Goal: Task Accomplishment & Management: Manage account settings

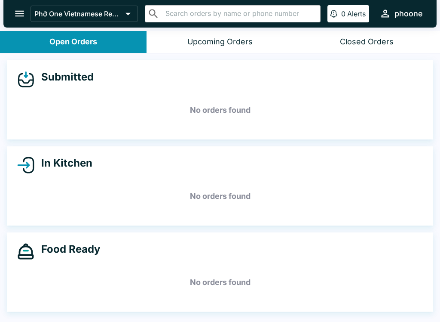
click at [15, 17] on icon "open drawer" at bounding box center [20, 14] width 12 height 12
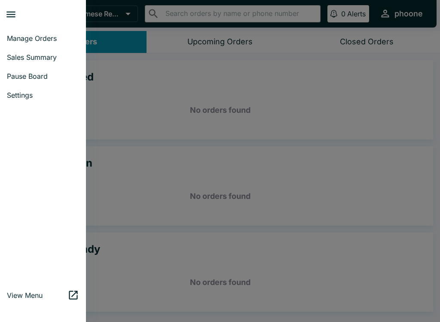
click at [18, 98] on span "Settings" at bounding box center [43, 95] width 72 height 9
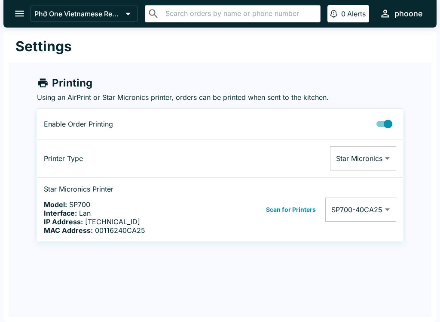
click at [384, 216] on body "Phở One Vietnamese Restaurant ​ ​ 0 Alerts phoone Settings Printing Using an Ai…" at bounding box center [220, 161] width 440 height 322
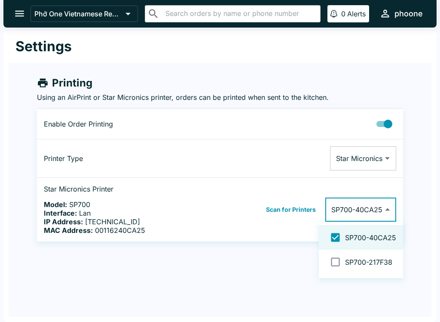
click at [336, 262] on input "checkbox" at bounding box center [335, 261] width 19 height 19
checkbox input "false"
type input "00116240CA25,001162217F38"
checkbox input "true"
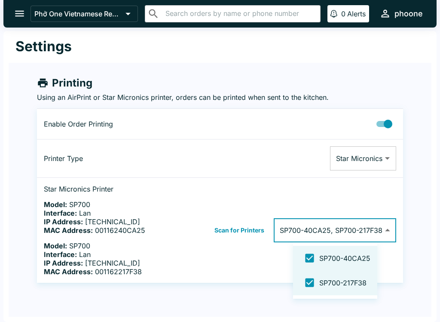
click at [318, 260] on input "checkbox" at bounding box center [309, 257] width 19 height 19
checkbox input "false"
type input "001162217F38"
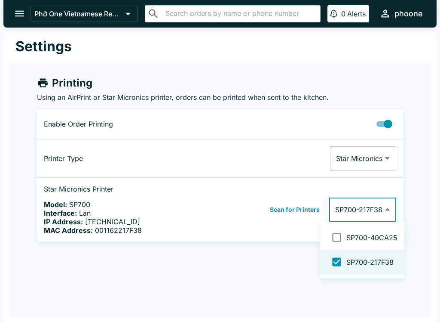
click at [342, 242] on input "checkbox" at bounding box center [336, 237] width 19 height 19
checkbox input "false"
type input "001162217F38,00116240CA25"
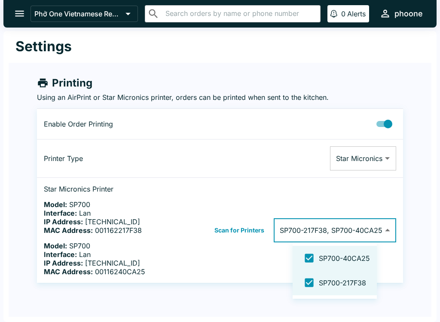
click at [314, 256] on input "checkbox" at bounding box center [309, 257] width 19 height 19
checkbox input "false"
type input "001162217F38"
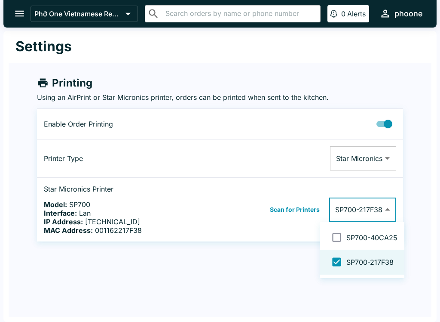
click at [390, 286] on div at bounding box center [220, 161] width 440 height 322
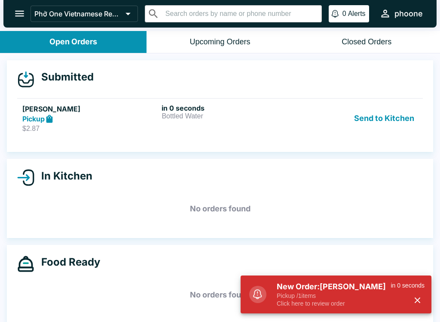
click at [386, 121] on button "Send to Kitchen" at bounding box center [384, 119] width 67 height 30
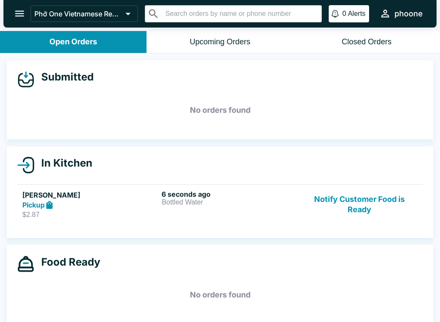
click at [196, 212] on div "6 seconds ago Bottled Water" at bounding box center [230, 205] width 136 height 30
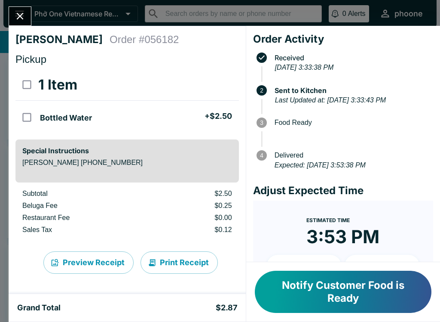
click at [26, 119] on input "orders table" at bounding box center [26, 117] width 19 height 19
checkbox input "true"
click at [216, 86] on button "Refund" at bounding box center [215, 85] width 44 height 22
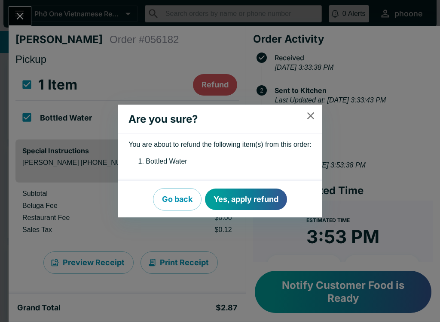
click at [266, 199] on button "Yes, apply refund" at bounding box center [246, 199] width 82 height 22
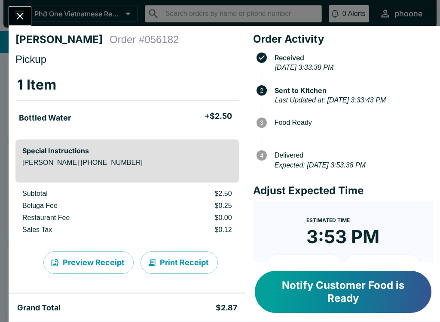
click at [22, 18] on icon "Close" at bounding box center [20, 16] width 7 height 7
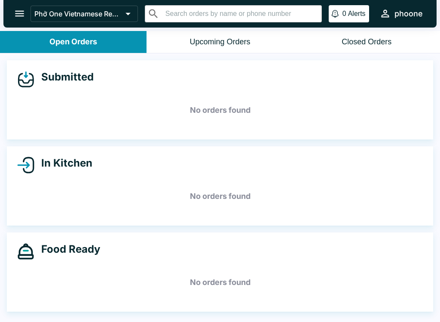
click at [23, 10] on icon "open drawer" at bounding box center [20, 14] width 12 height 12
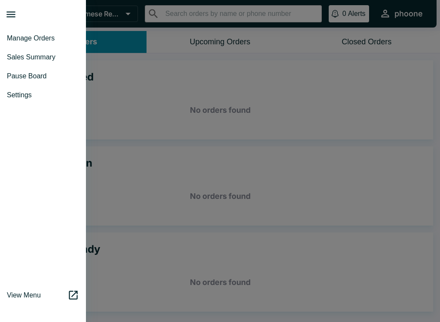
click at [21, 55] on span "Sales Summary" at bounding box center [43, 57] width 72 height 9
select select "03:00"
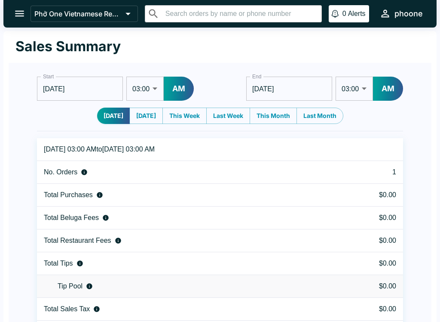
click at [19, 10] on icon "open drawer" at bounding box center [20, 14] width 12 height 12
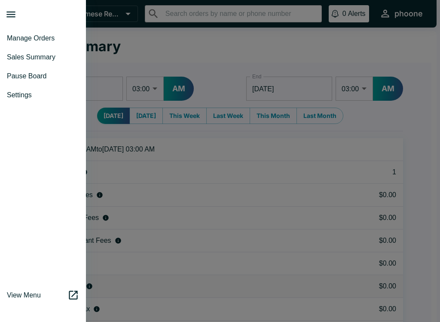
click at [15, 30] on link "Manage Orders" at bounding box center [43, 38] width 86 height 19
